Goal: Task Accomplishment & Management: Complete application form

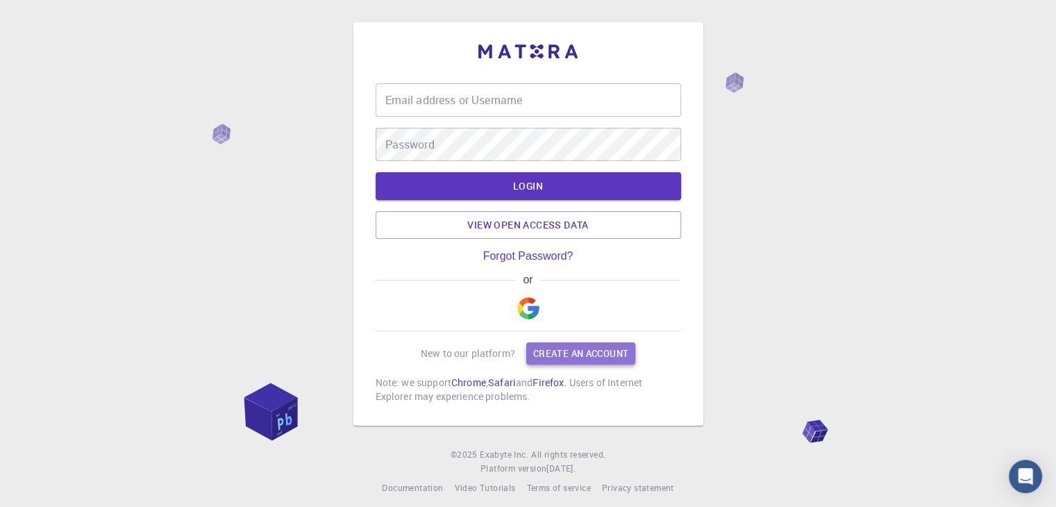
click at [567, 353] on link "Create an account" at bounding box center [580, 353] width 109 height 22
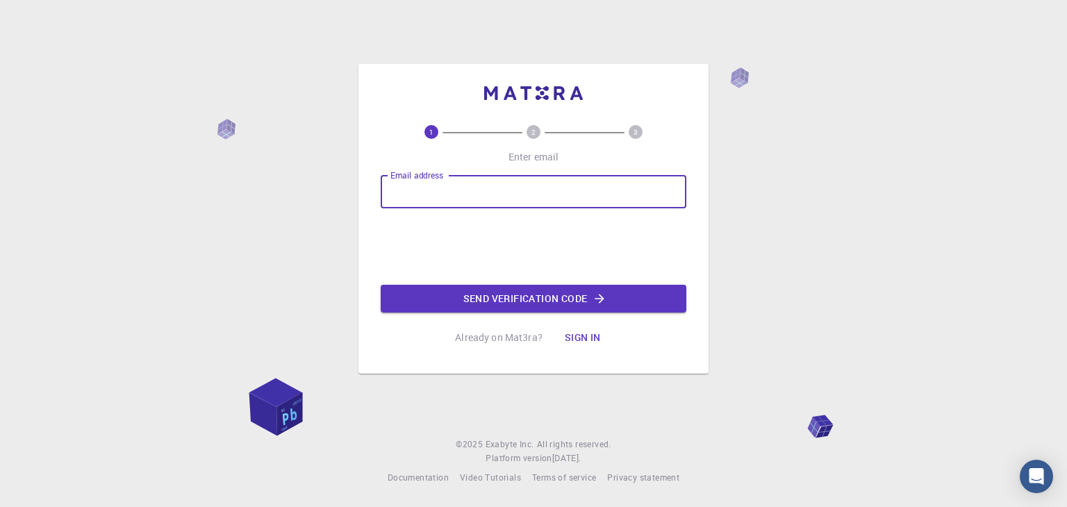
click at [449, 194] on input "Email address" at bounding box center [533, 191] width 306 height 33
type input "[EMAIL_ADDRESS][DOMAIN_NAME]"
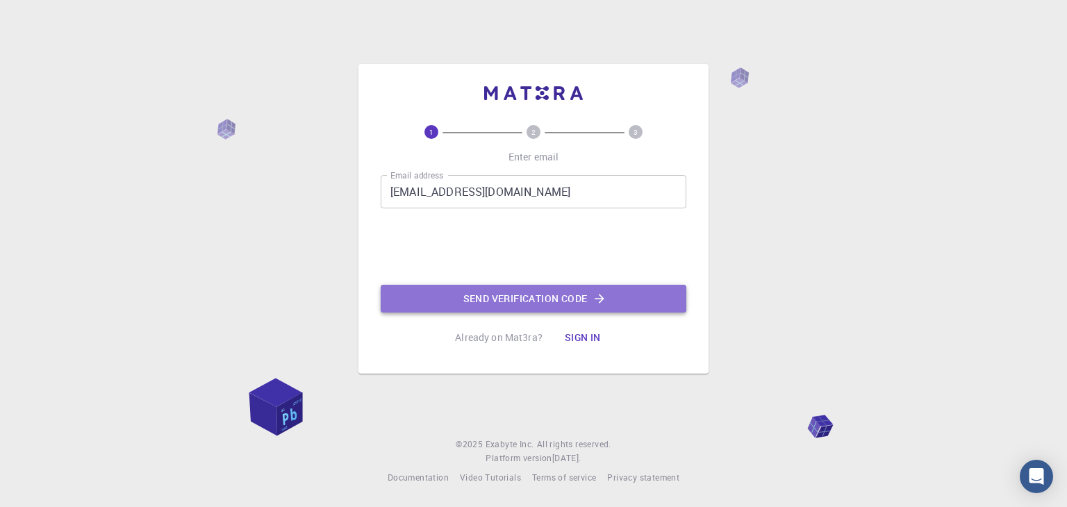
click at [485, 293] on button "Send verification code" at bounding box center [533, 299] width 306 height 28
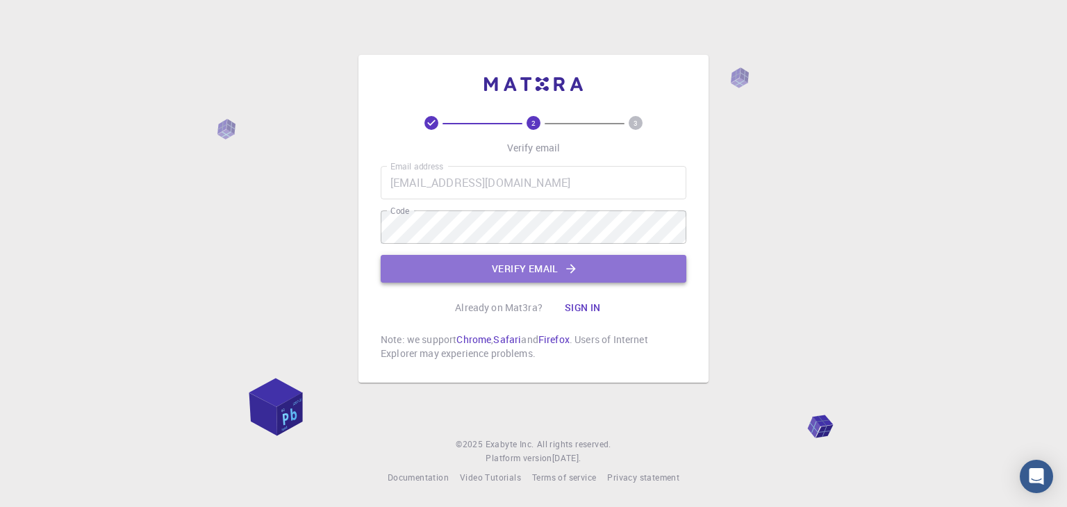
click at [469, 267] on button "Verify email" at bounding box center [533, 269] width 306 height 28
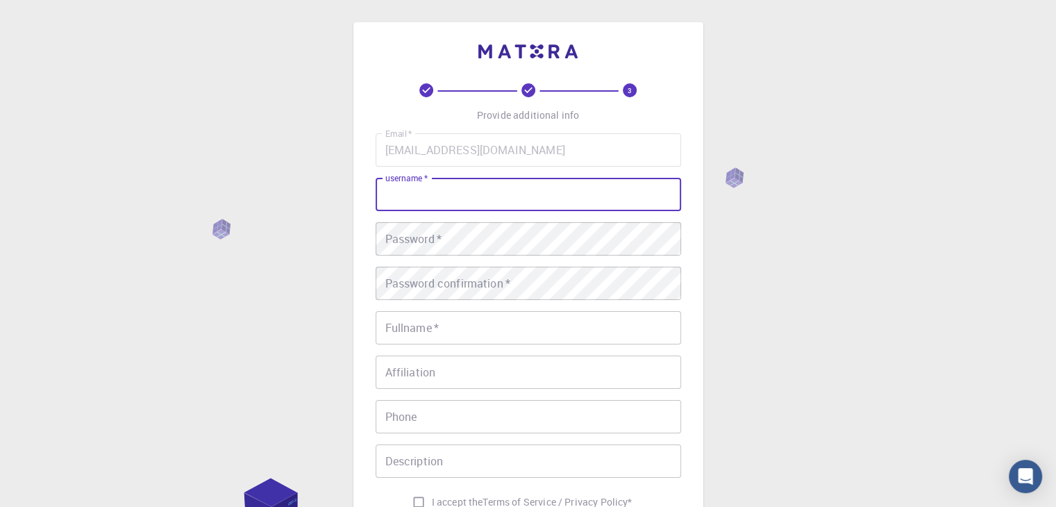
click at [455, 196] on input "username   *" at bounding box center [529, 194] width 306 height 33
type input "Aryan"
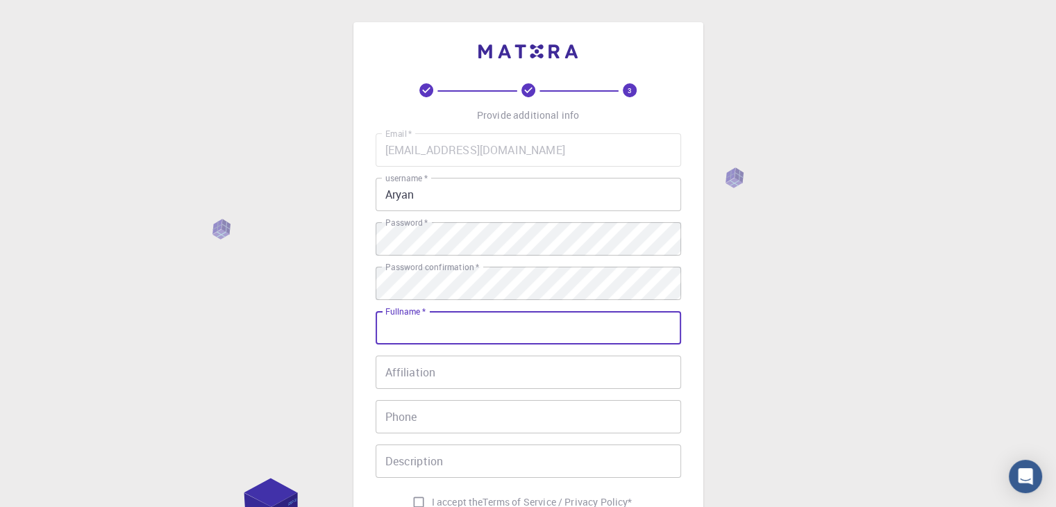
click at [465, 324] on input "Fullname   *" at bounding box center [529, 327] width 306 height 33
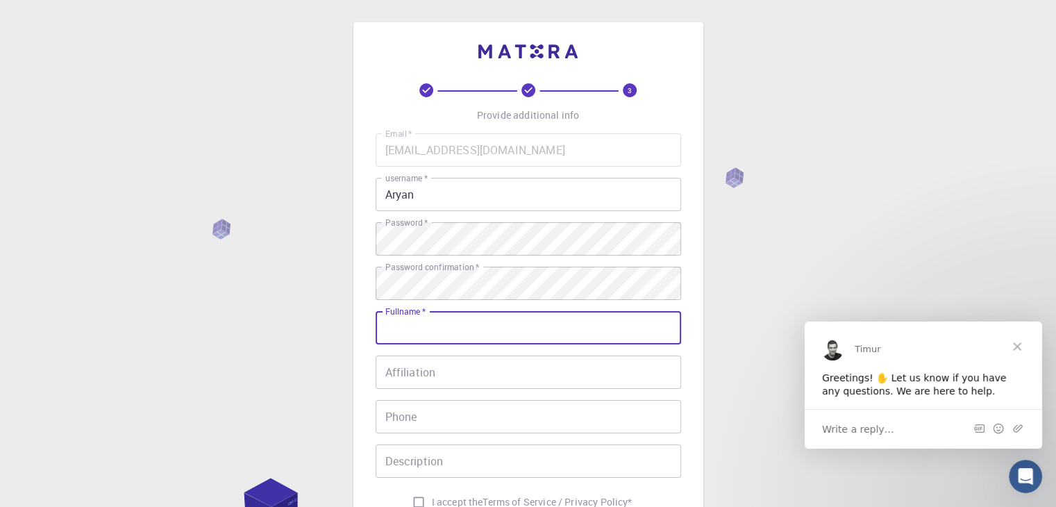
type input "[PERSON_NAME]"
type input "08830050841"
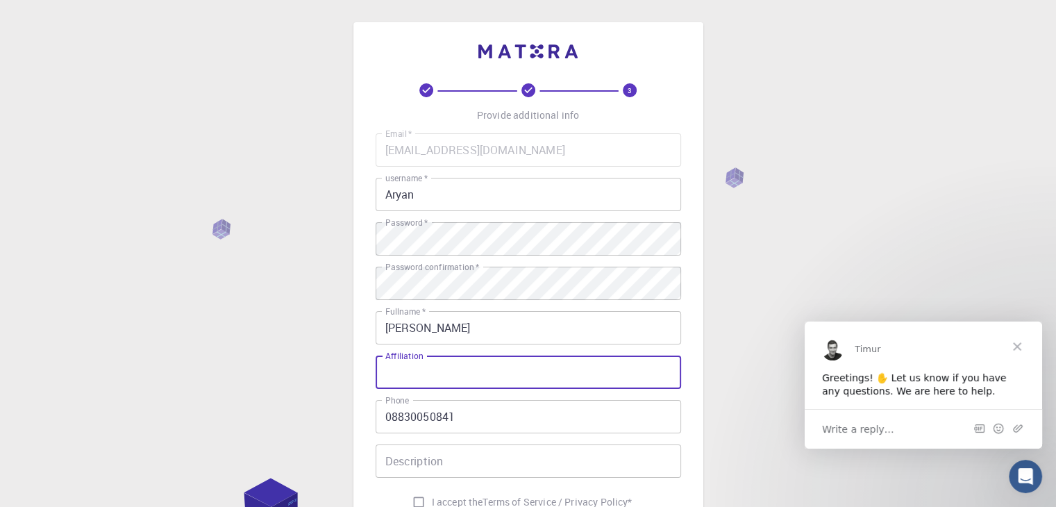
click at [483, 380] on input "Affiliation" at bounding box center [529, 372] width 306 height 33
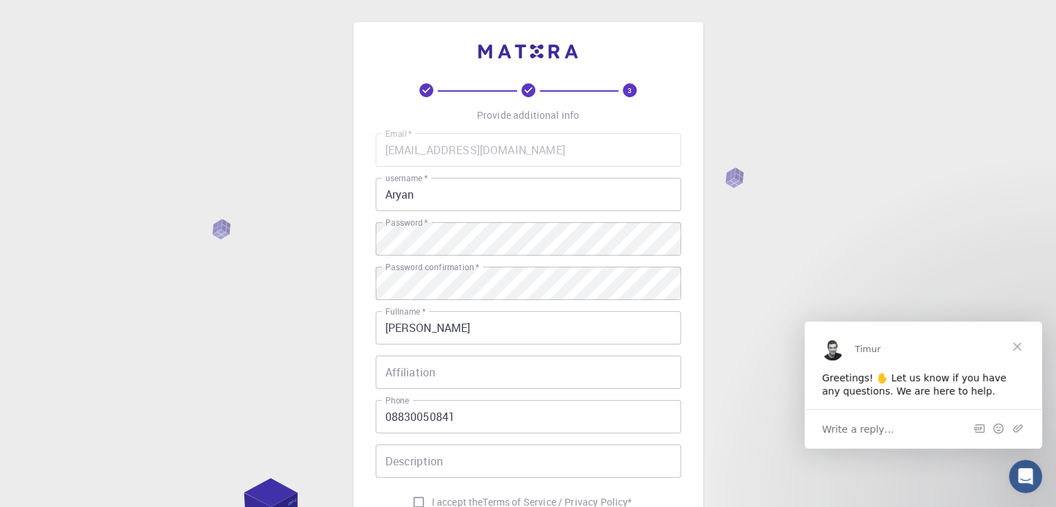
click at [704, 356] on div "3 Provide additional info Email   * [EMAIL_ADDRESS][DOMAIN_NAME] Email   * user…" at bounding box center [528, 353] width 1056 height 707
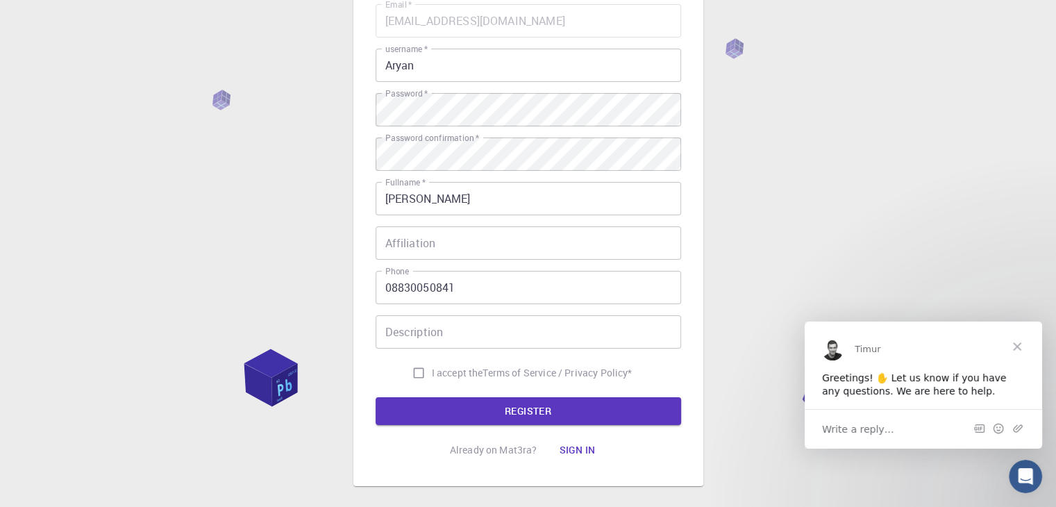
scroll to position [133, 0]
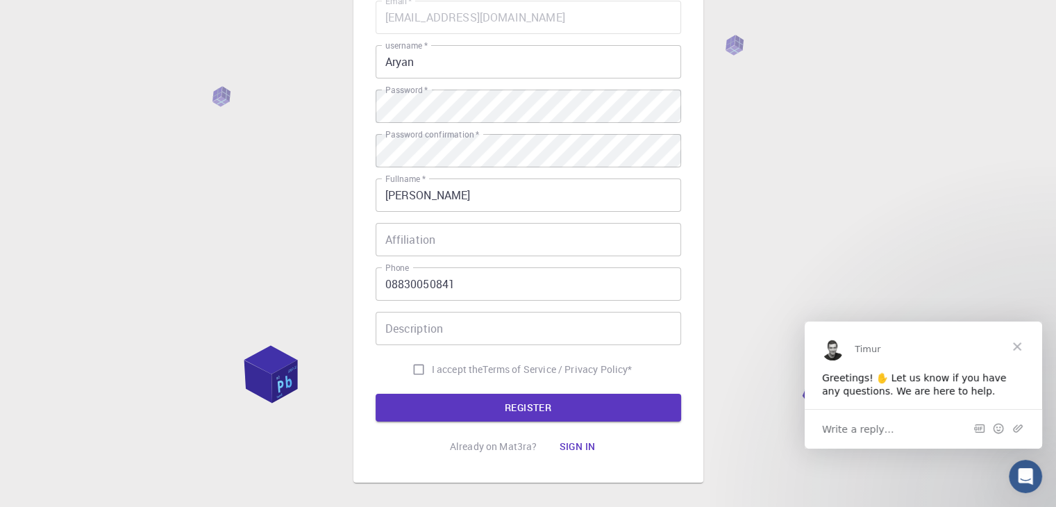
click at [549, 334] on input "Description" at bounding box center [529, 328] width 306 height 33
click at [417, 368] on input "I accept the Terms of Service / Privacy Policy *" at bounding box center [418, 369] width 26 height 26
checkbox input "true"
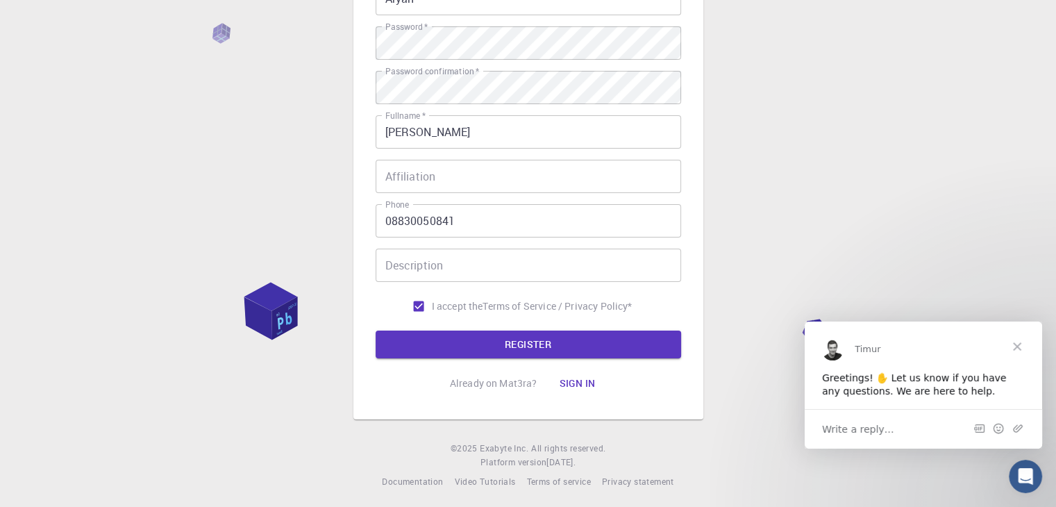
scroll to position [200, 0]
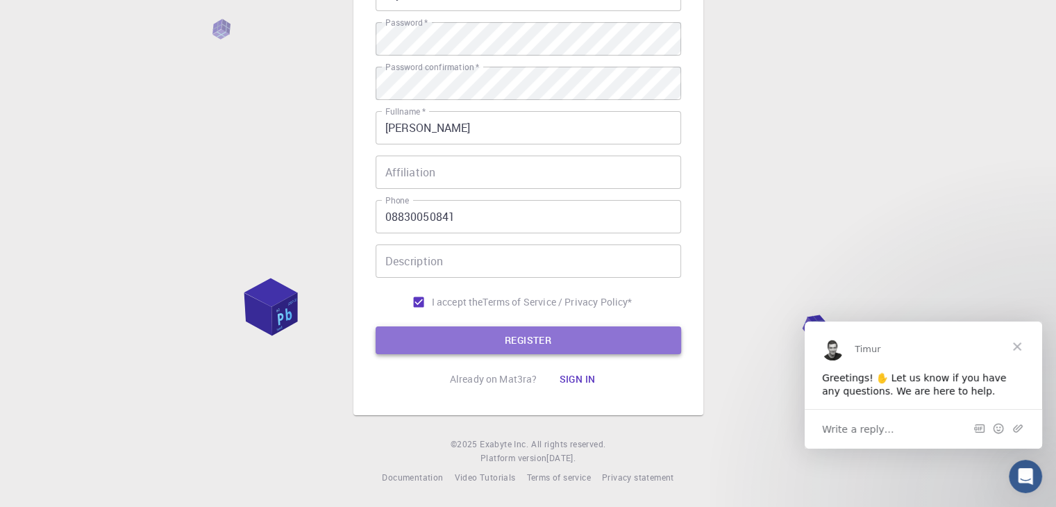
click at [567, 337] on button "REGISTER" at bounding box center [529, 340] width 306 height 28
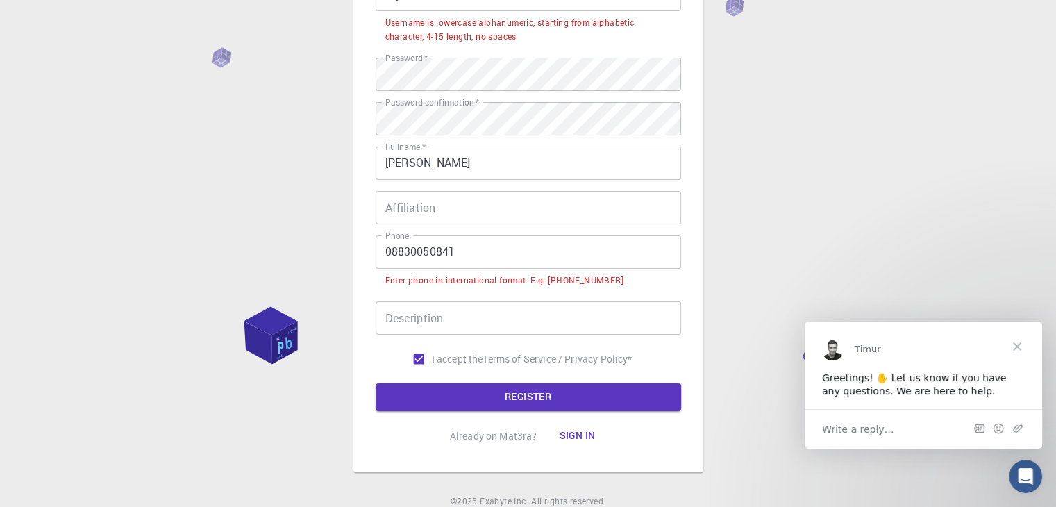
click at [392, 253] on input "08830050841" at bounding box center [529, 251] width 306 height 33
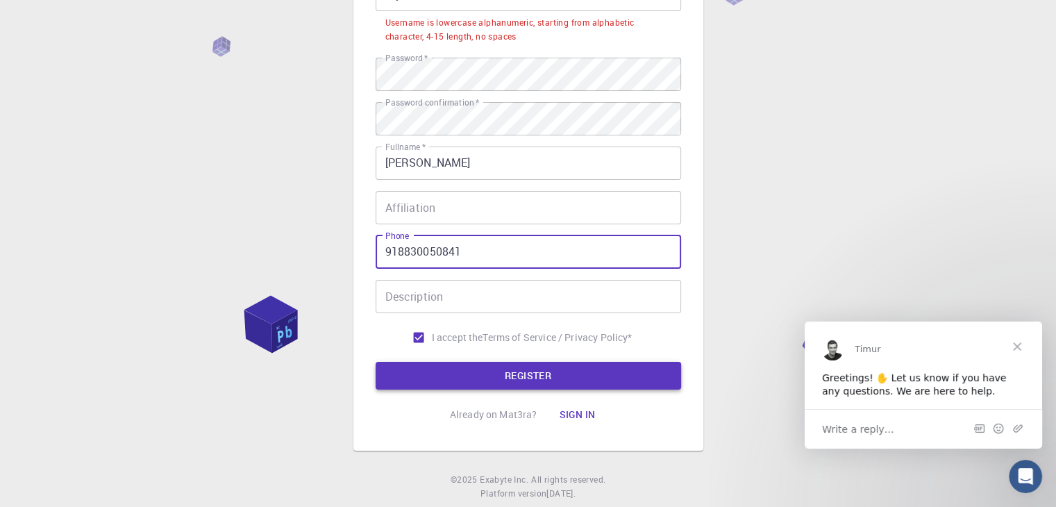
type input "918830050841"
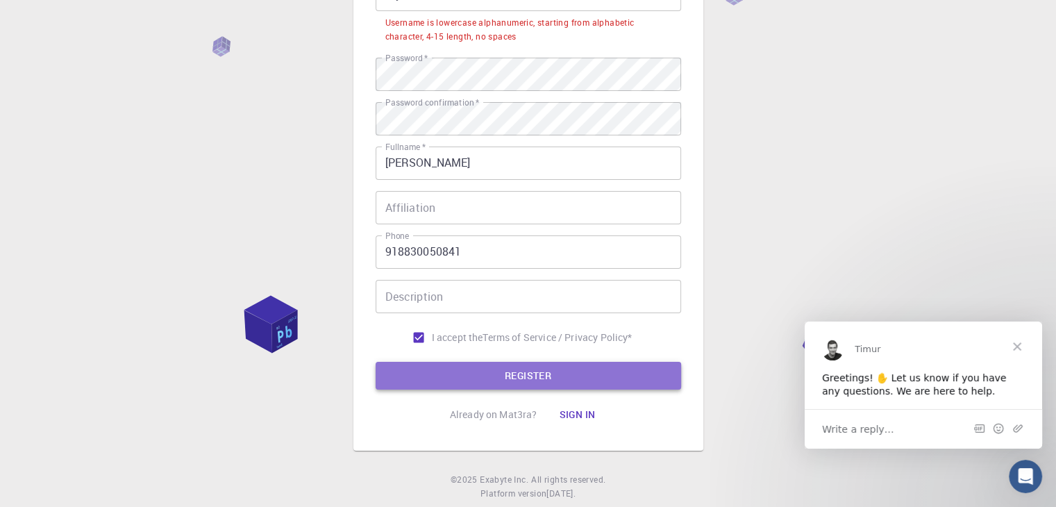
click at [456, 370] on button "REGISTER" at bounding box center [529, 376] width 306 height 28
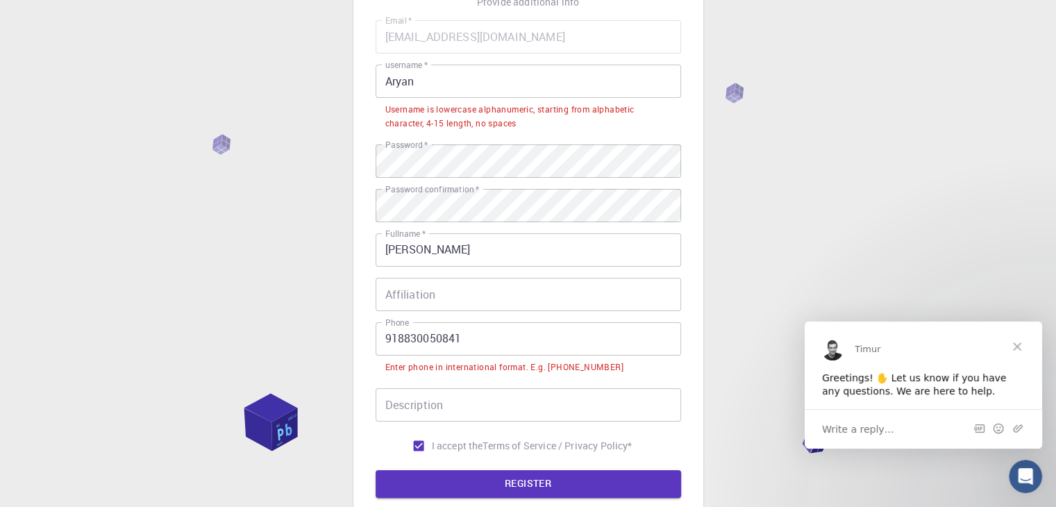
scroll to position [111, 0]
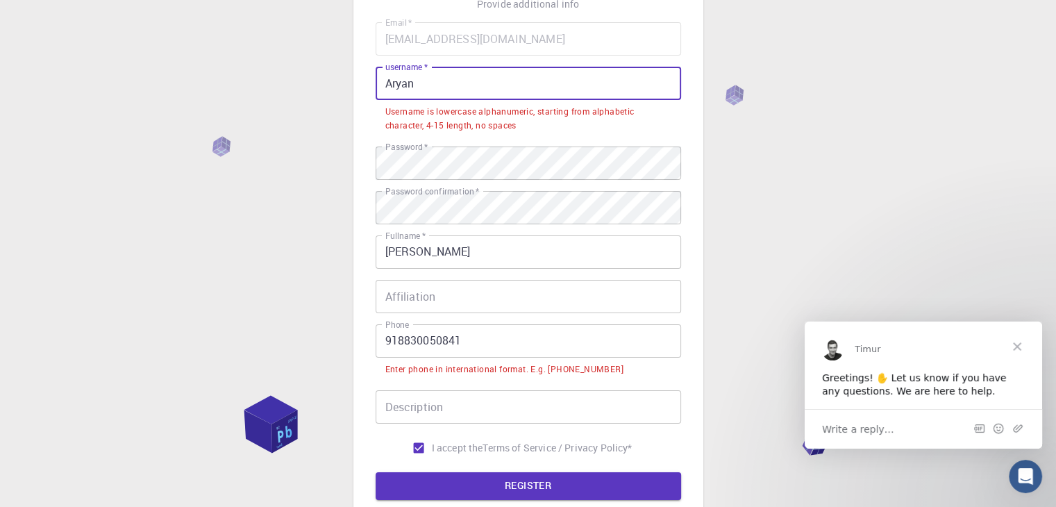
click at [394, 82] on input "Aryan" at bounding box center [529, 83] width 306 height 33
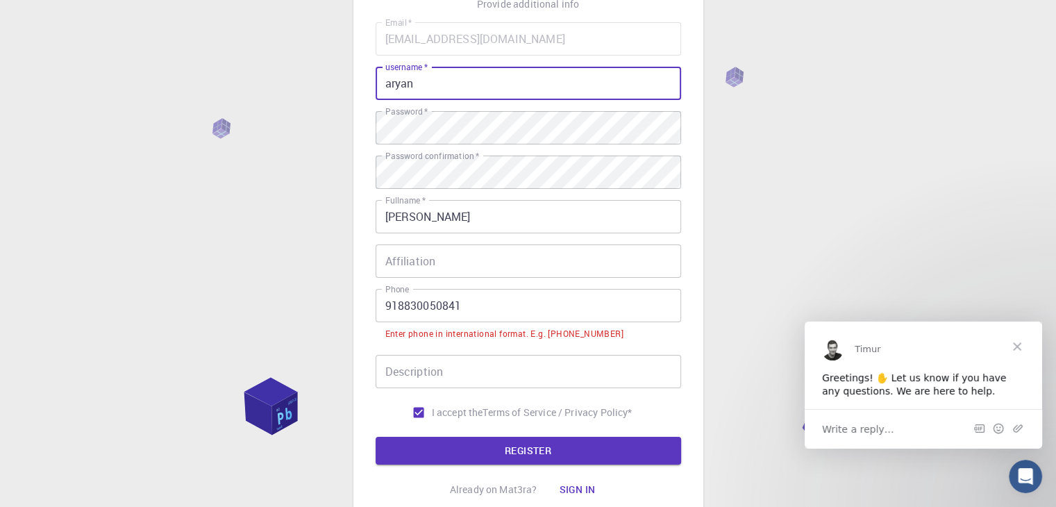
scroll to position [221, 0]
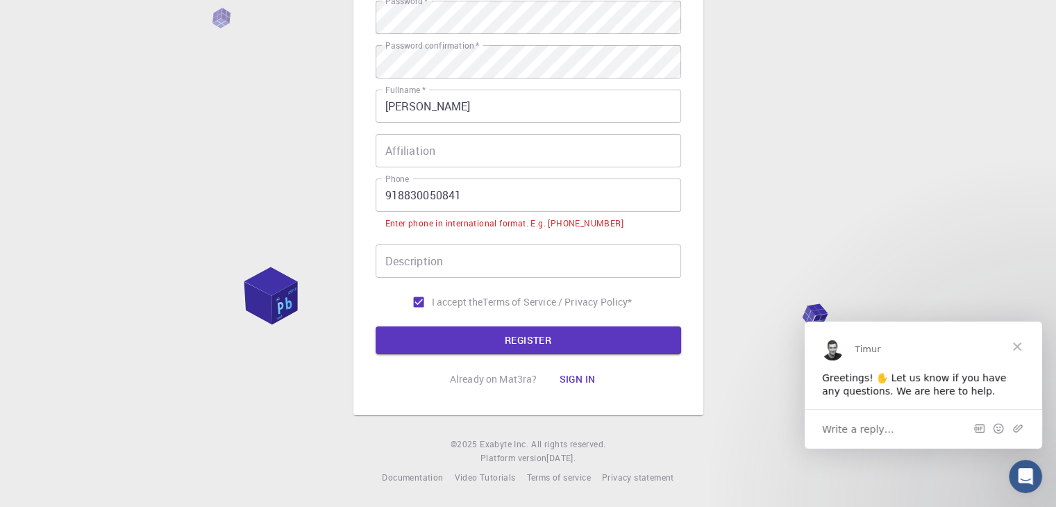
type input "aryan"
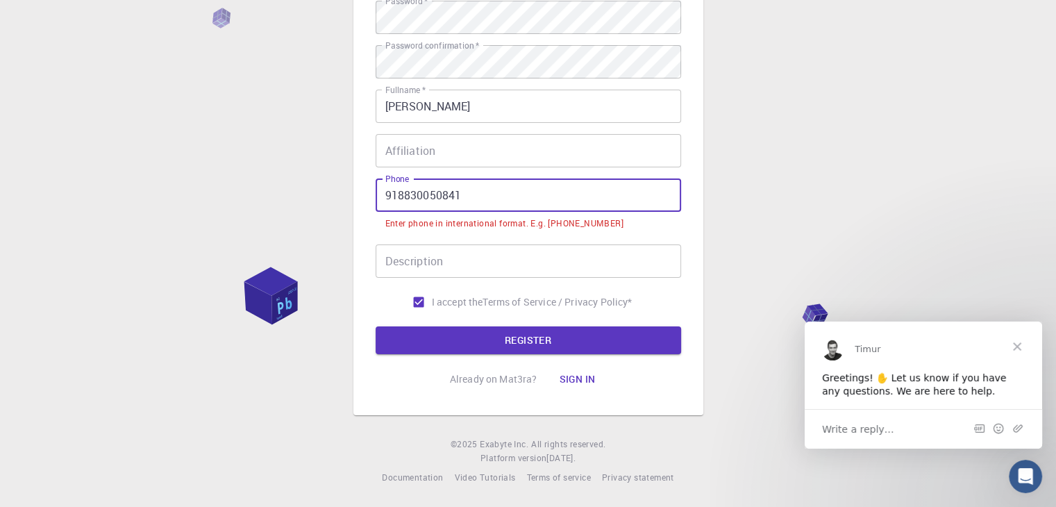
click at [385, 198] on input "918830050841" at bounding box center [529, 194] width 306 height 33
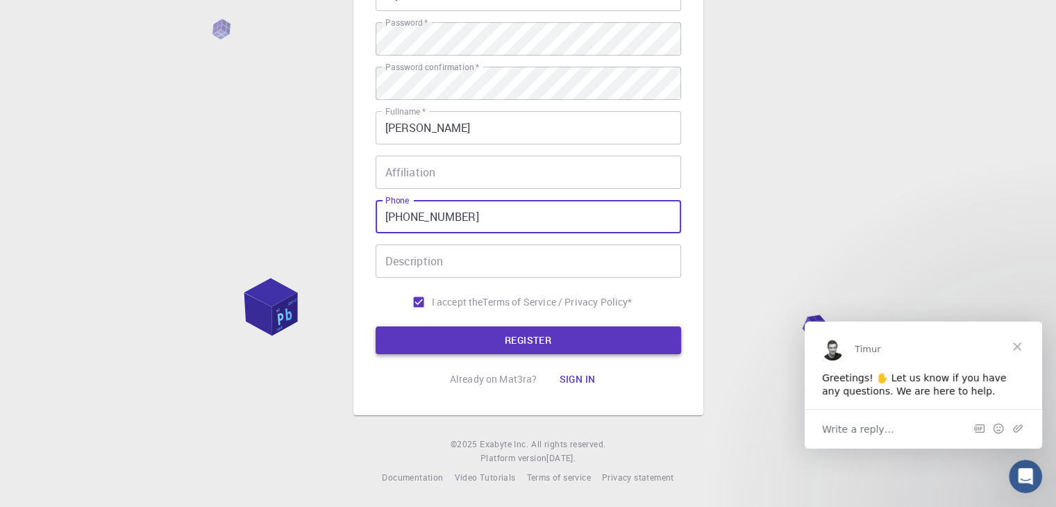
type input "[PHONE_NUMBER]"
click at [451, 331] on button "REGISTER" at bounding box center [529, 340] width 306 height 28
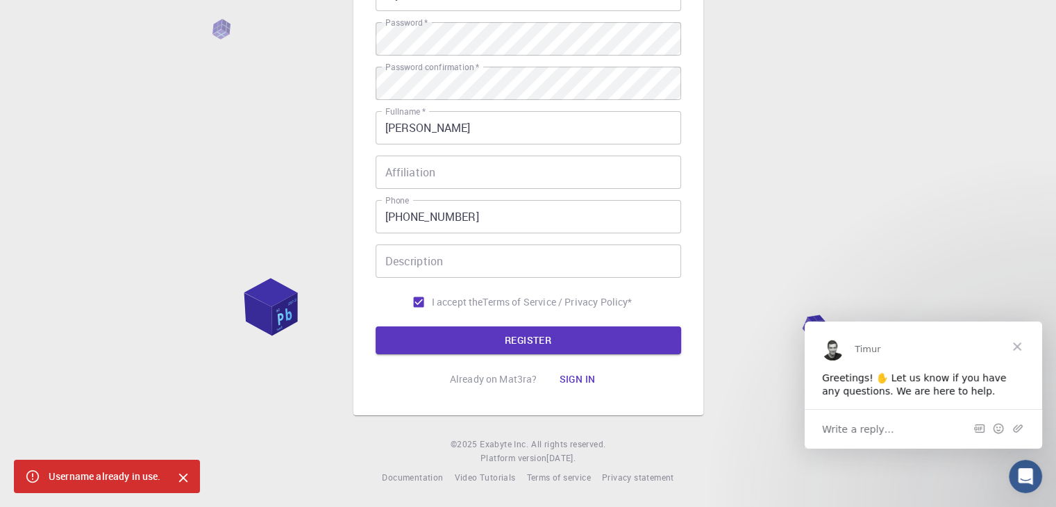
scroll to position [0, 0]
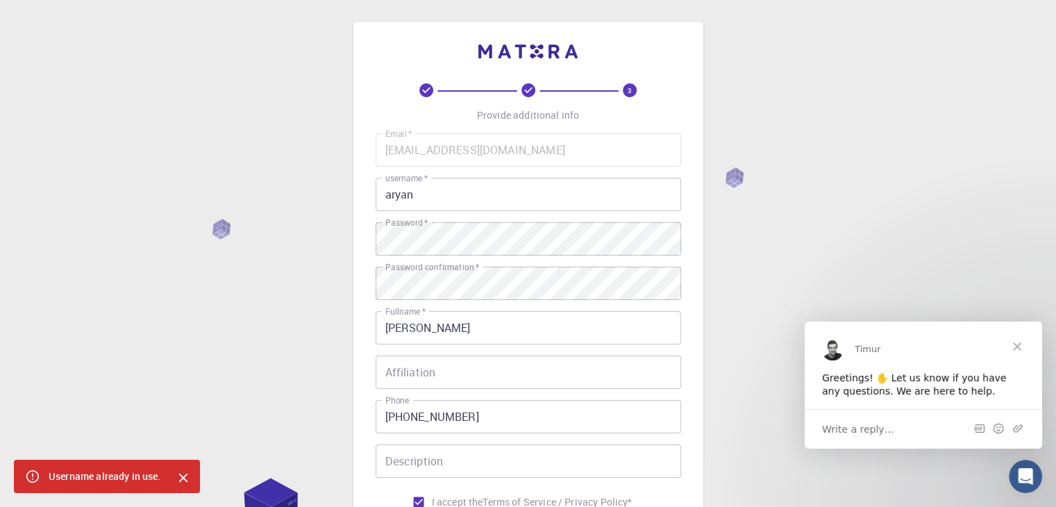
click at [428, 194] on input "aryan" at bounding box center [529, 194] width 306 height 33
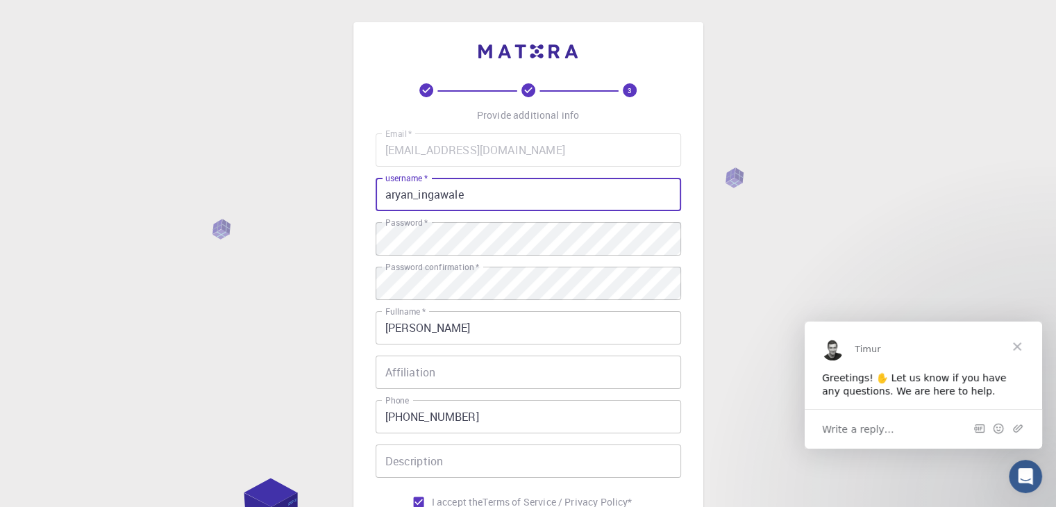
scroll to position [200, 0]
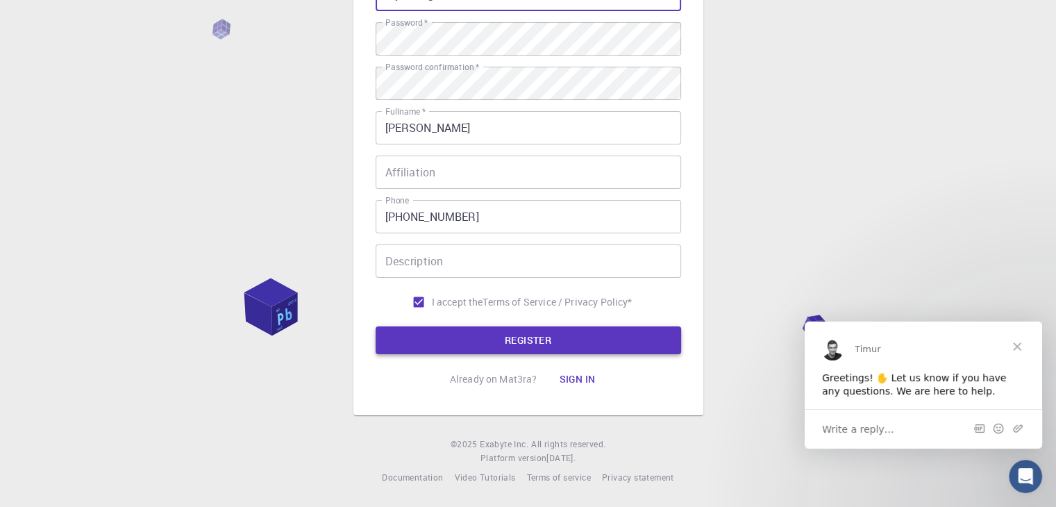
click at [528, 333] on button "REGISTER" at bounding box center [529, 340] width 306 height 28
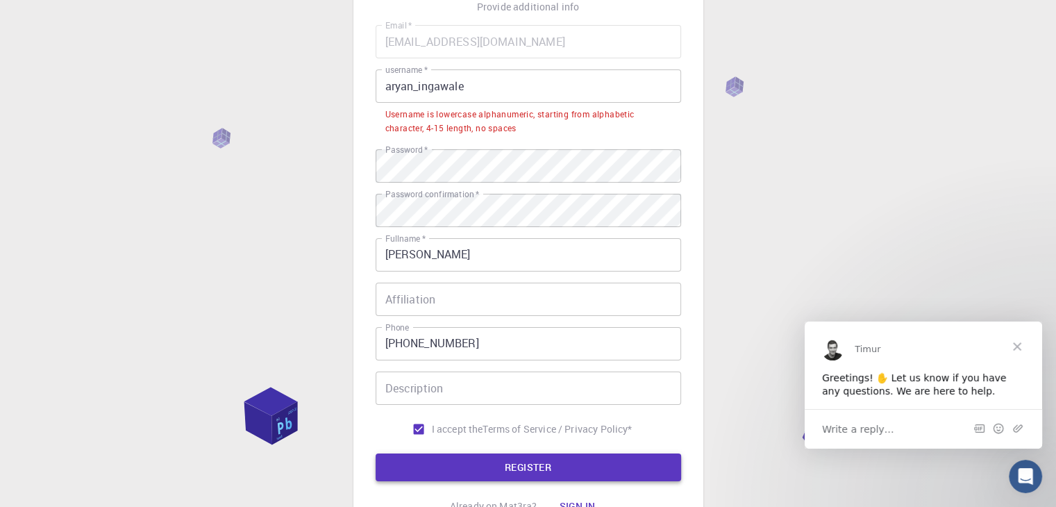
scroll to position [108, 0]
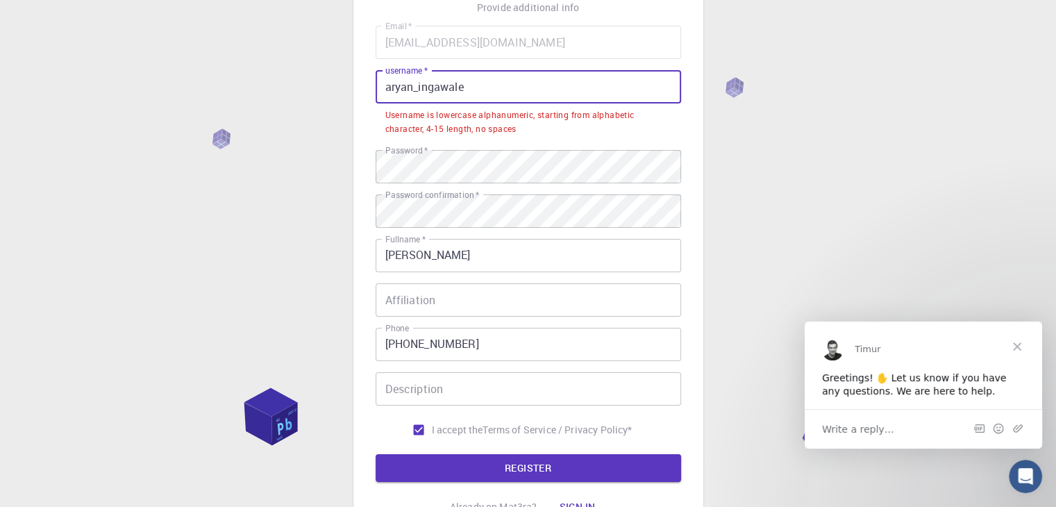
click at [472, 90] on input "aryan_ingawale" at bounding box center [529, 86] width 306 height 33
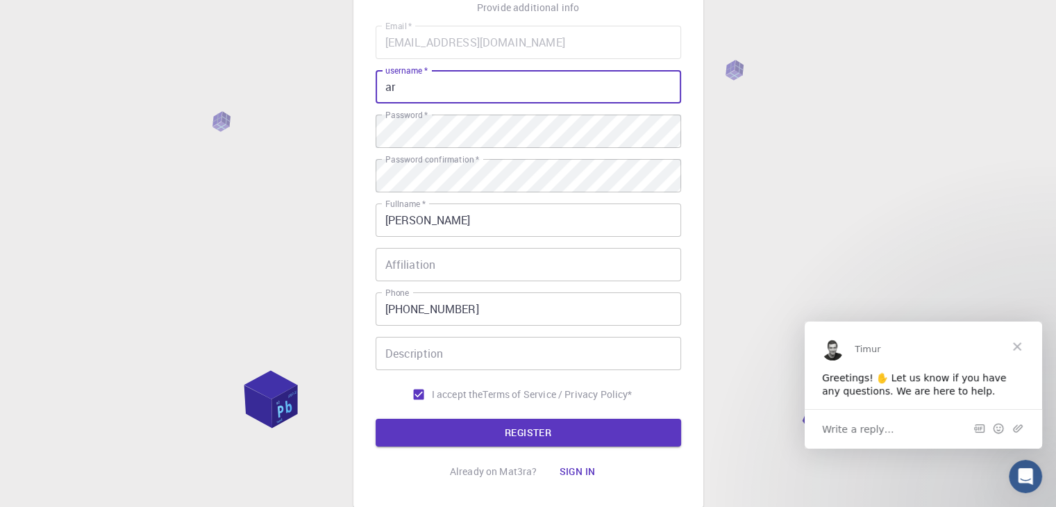
type input "a"
type input "ingawalearyan"
click at [526, 439] on button "REGISTER" at bounding box center [529, 433] width 306 height 28
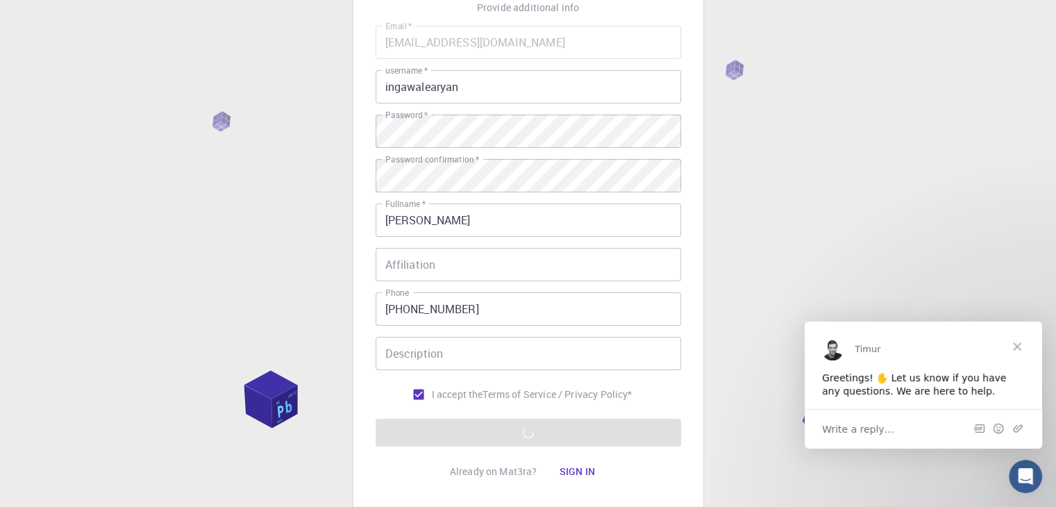
scroll to position [200, 0]
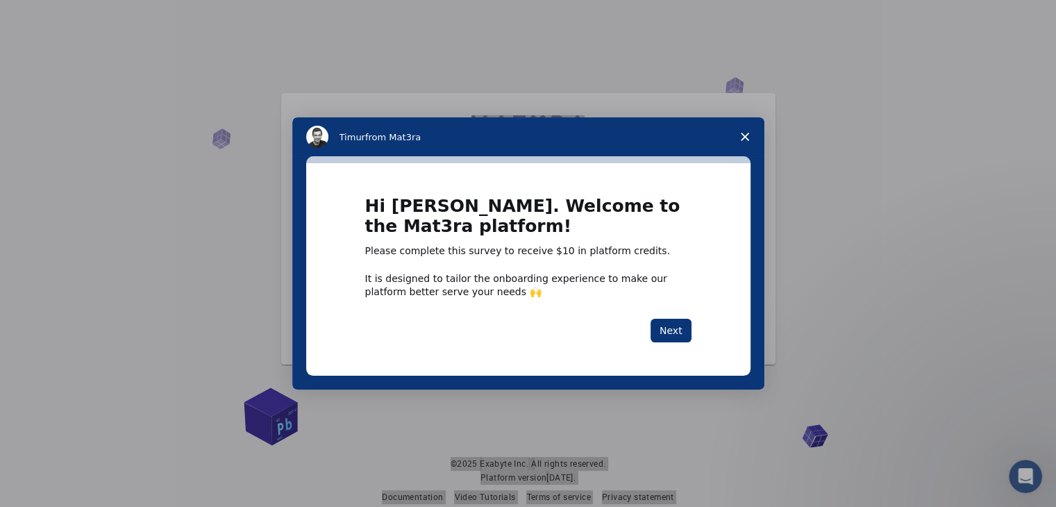
drag, startPoint x: 785, startPoint y: 201, endPoint x: 922, endPoint y: 195, distance: 136.9
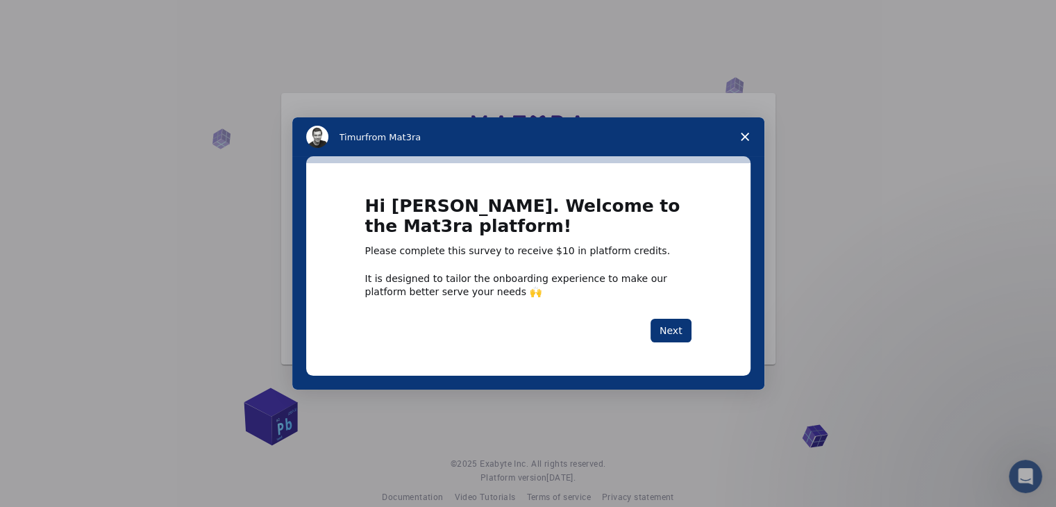
click at [745, 131] on span "Close survey" at bounding box center [745, 136] width 39 height 39
